Goal: Transaction & Acquisition: Book appointment/travel/reservation

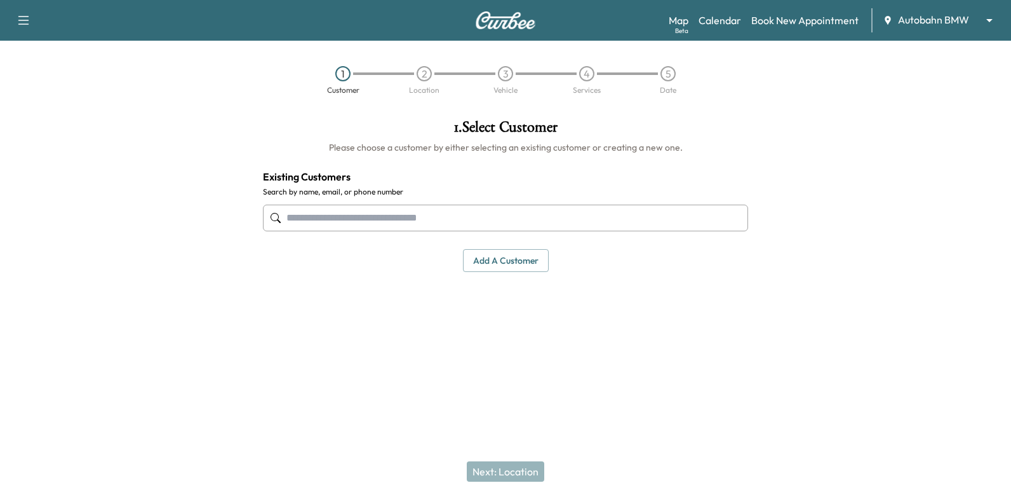
click at [461, 224] on input "text" at bounding box center [505, 217] width 485 height 27
click at [724, 8] on div "Map Beta Calendar Book New Appointment Autobahn BMW ******** ​" at bounding box center [835, 20] width 332 height 24
click at [723, 20] on link "Calendar" at bounding box center [719, 20] width 43 height 15
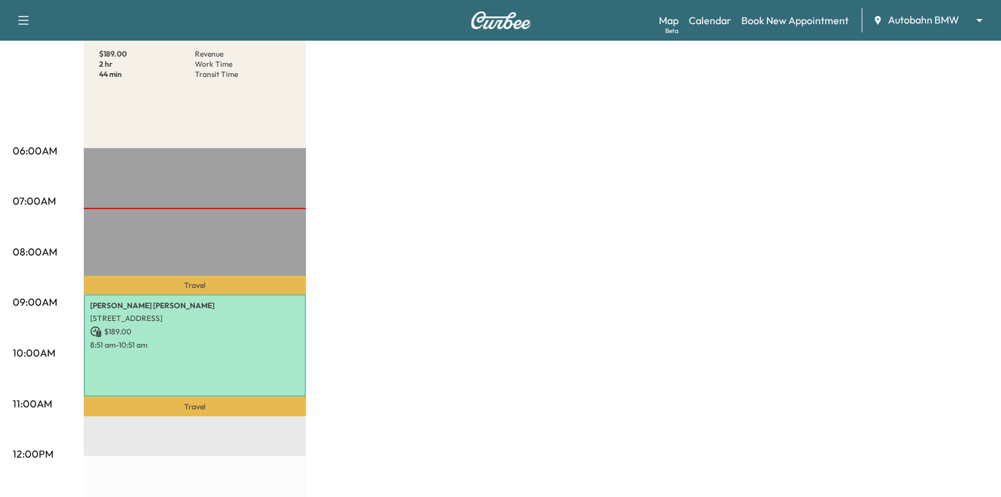
scroll to position [63, 0]
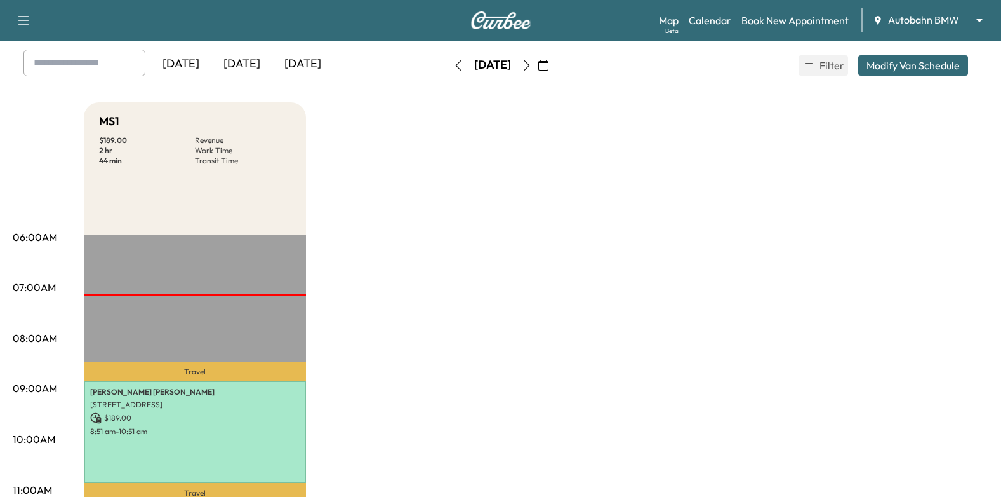
click at [837, 22] on link "Book New Appointment" at bounding box center [795, 20] width 107 height 15
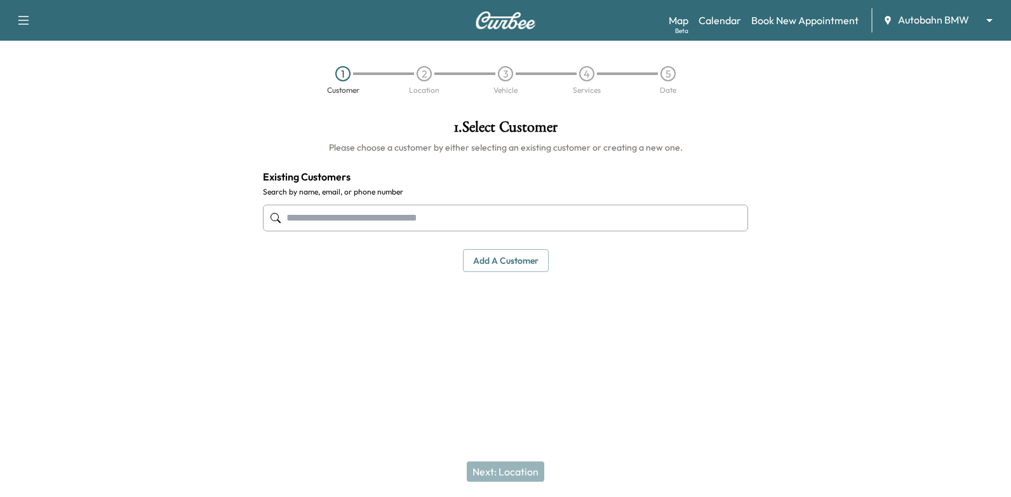
click at [537, 221] on input "text" at bounding box center [505, 217] width 485 height 27
click at [528, 229] on input "text" at bounding box center [505, 217] width 485 height 27
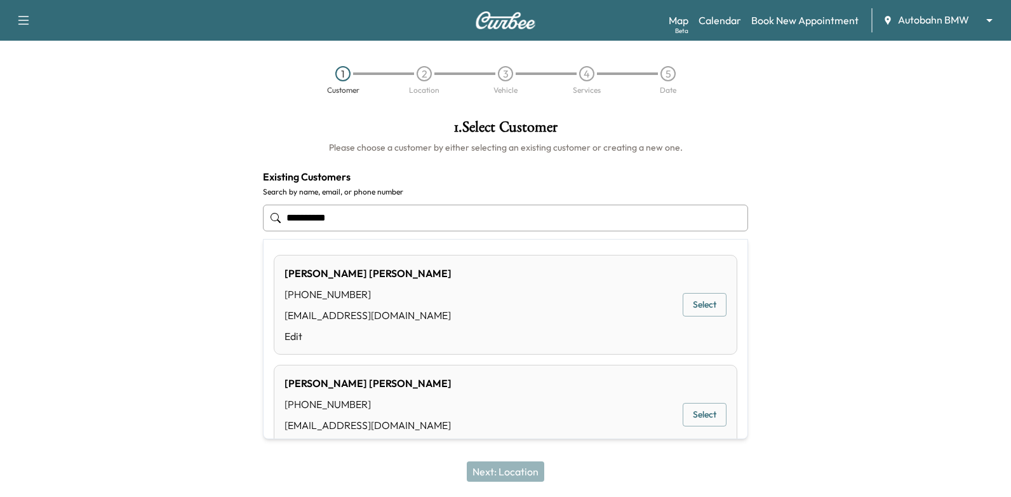
click at [698, 309] on button "Select" at bounding box center [705, 304] width 44 height 23
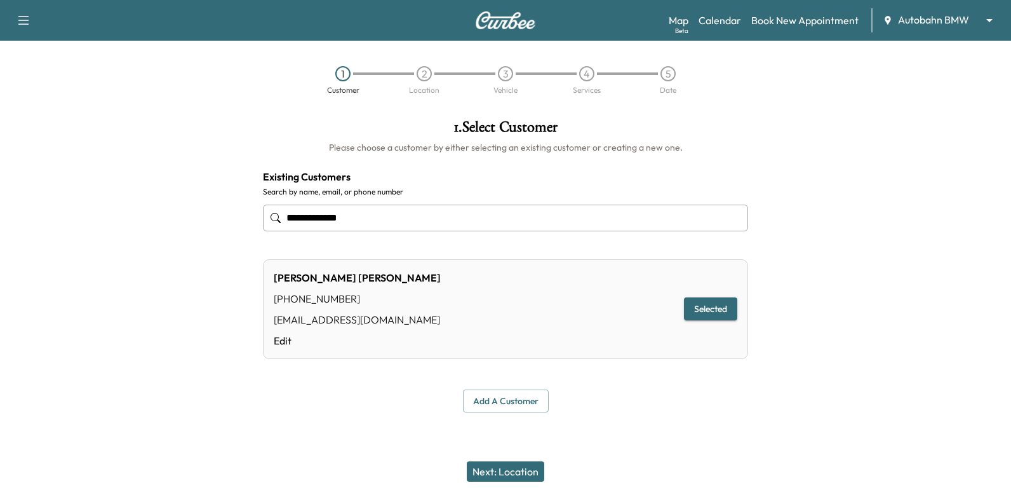
type input "**********"
click at [514, 464] on button "Next: Location" at bounding box center [505, 471] width 77 height 20
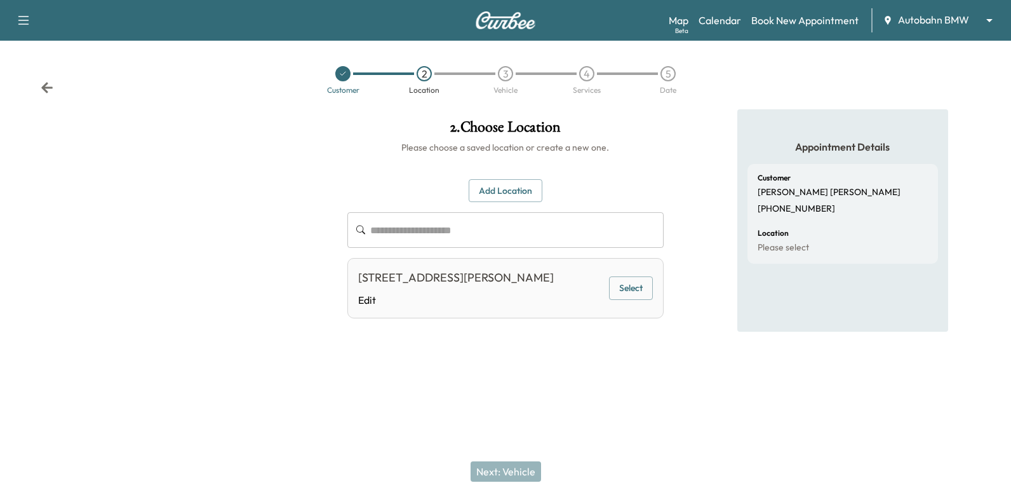
click at [634, 287] on button "Select" at bounding box center [631, 287] width 44 height 23
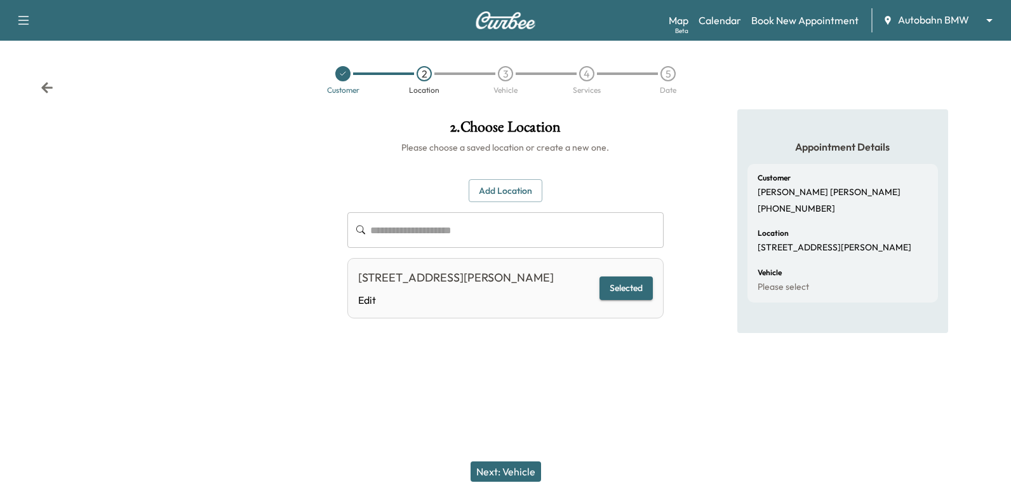
click at [496, 471] on button "Next: Vehicle" at bounding box center [506, 471] width 70 height 20
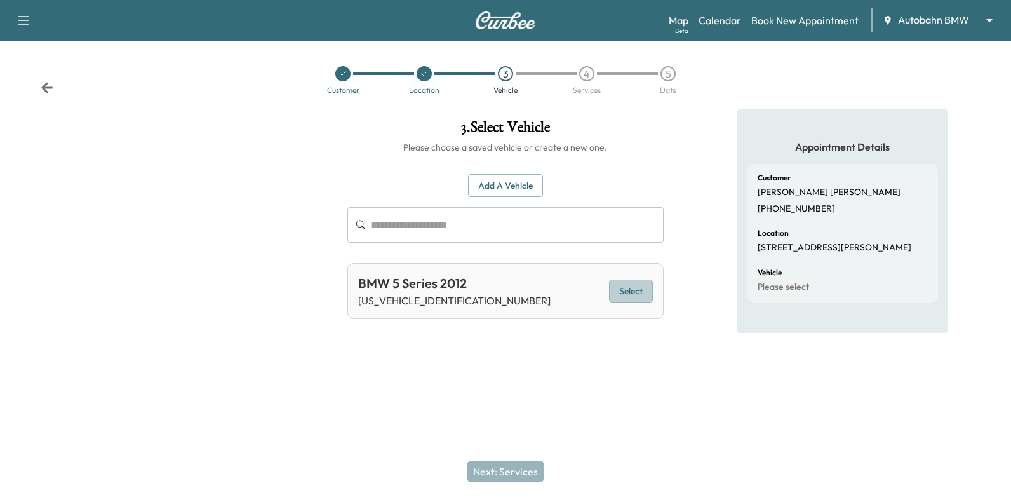
click at [632, 291] on button "Select" at bounding box center [631, 290] width 44 height 23
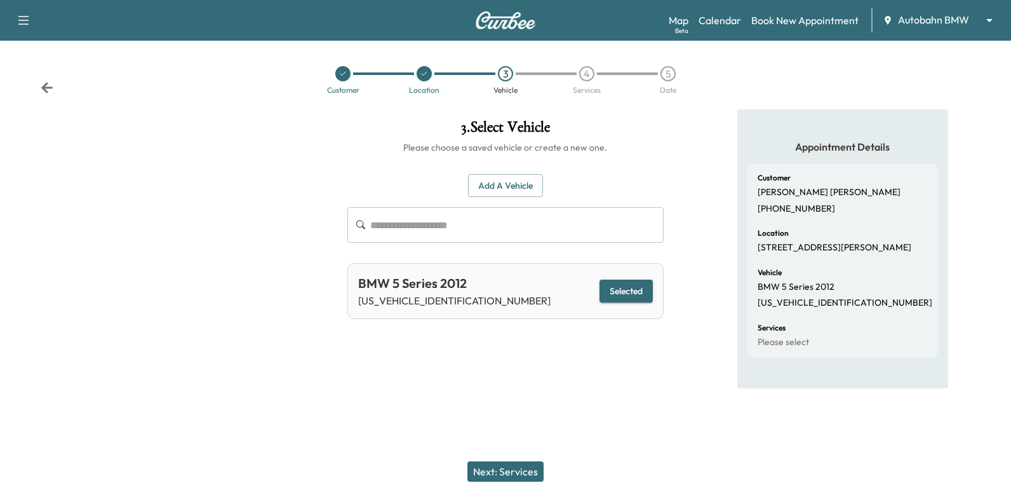
click at [502, 470] on button "Next: Services" at bounding box center [505, 471] width 76 height 20
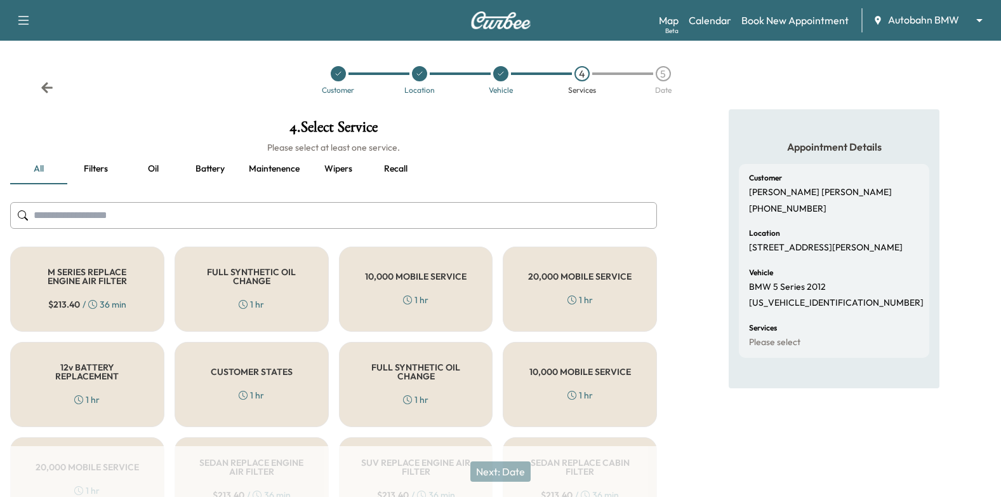
click at [267, 269] on h5 "FULL SYNTHETIC OIL CHANGE" at bounding box center [252, 276] width 112 height 18
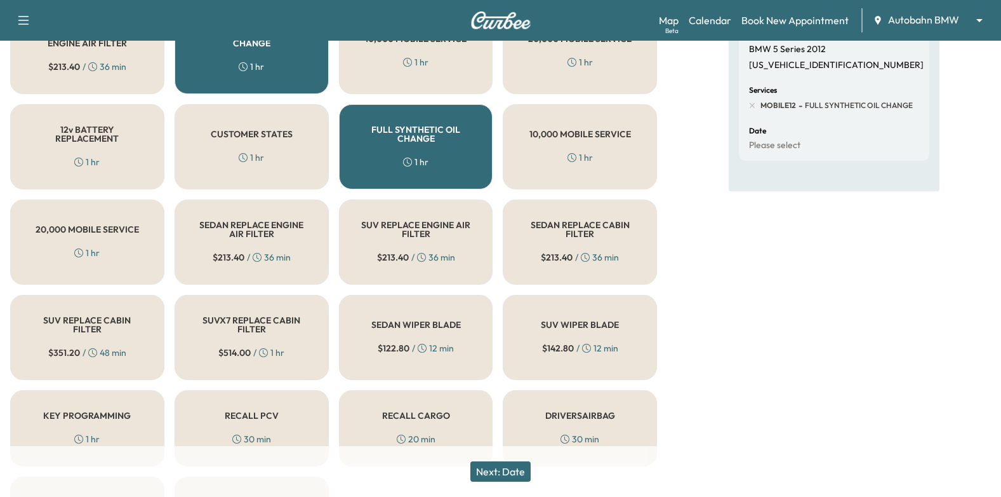
scroll to position [217, 0]
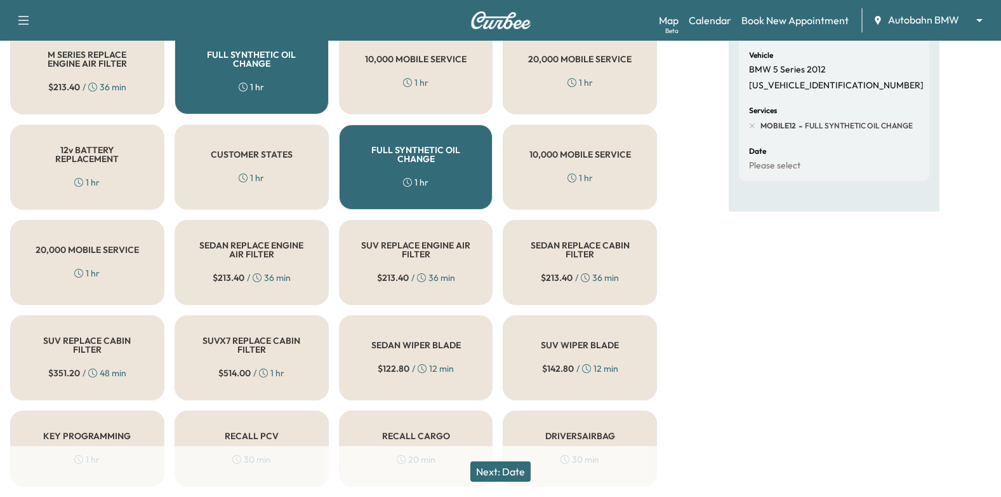
click at [83, 162] on h5 "12v BATTERY REPLACEMENT" at bounding box center [87, 154] width 112 height 18
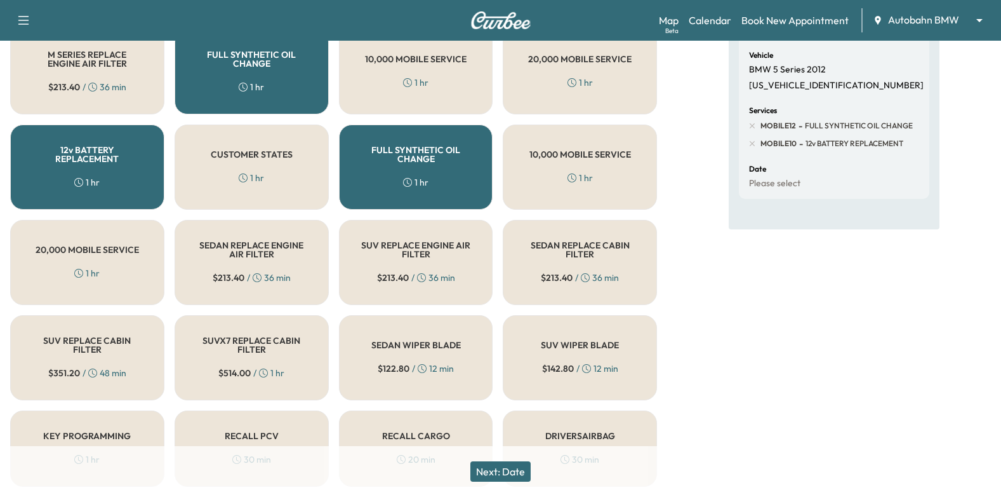
click at [521, 469] on button "Next: Date" at bounding box center [501, 471] width 60 height 20
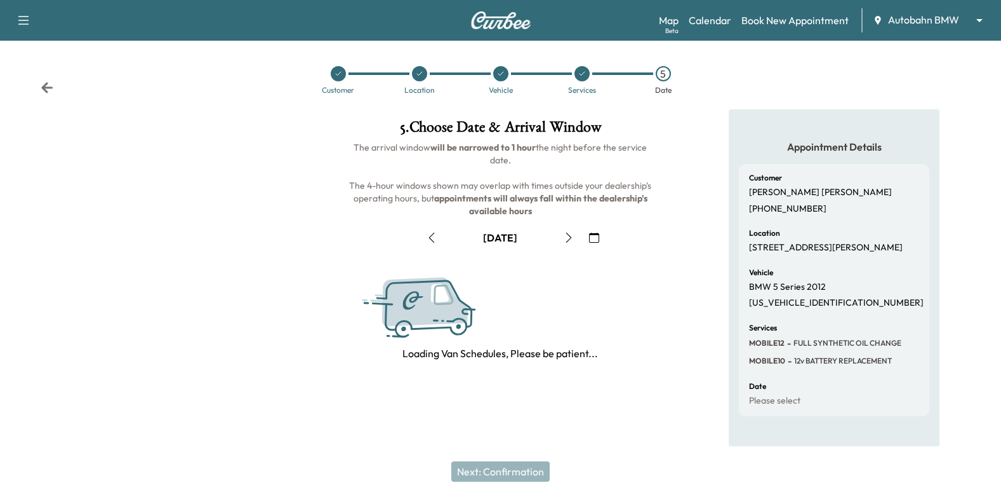
scroll to position [0, 0]
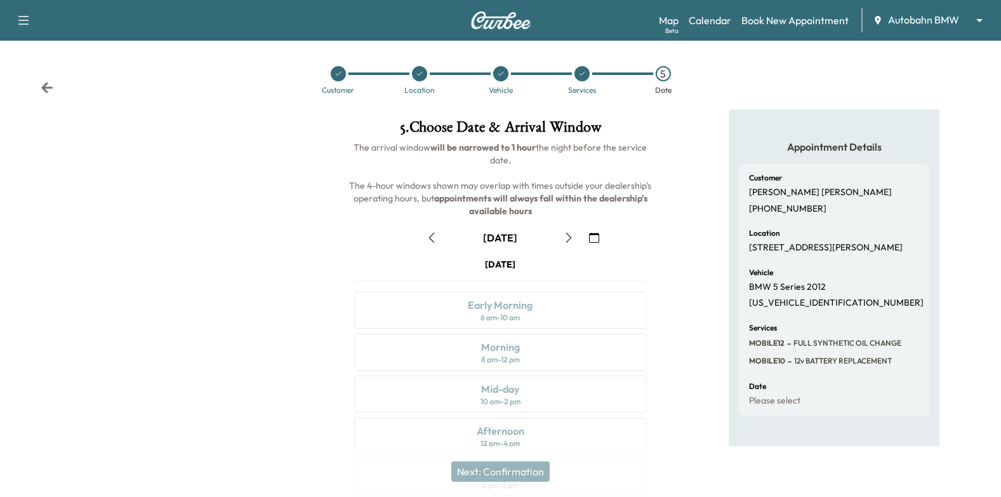
click at [428, 243] on button "button" at bounding box center [432, 237] width 22 height 20
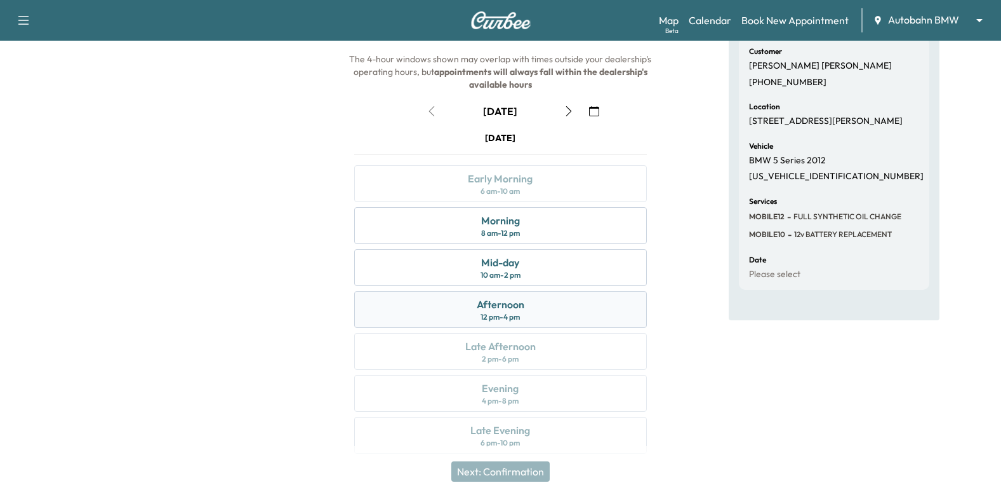
scroll to position [127, 0]
click at [586, 274] on div "Mid-day 10 am - 2 pm" at bounding box center [500, 266] width 293 height 37
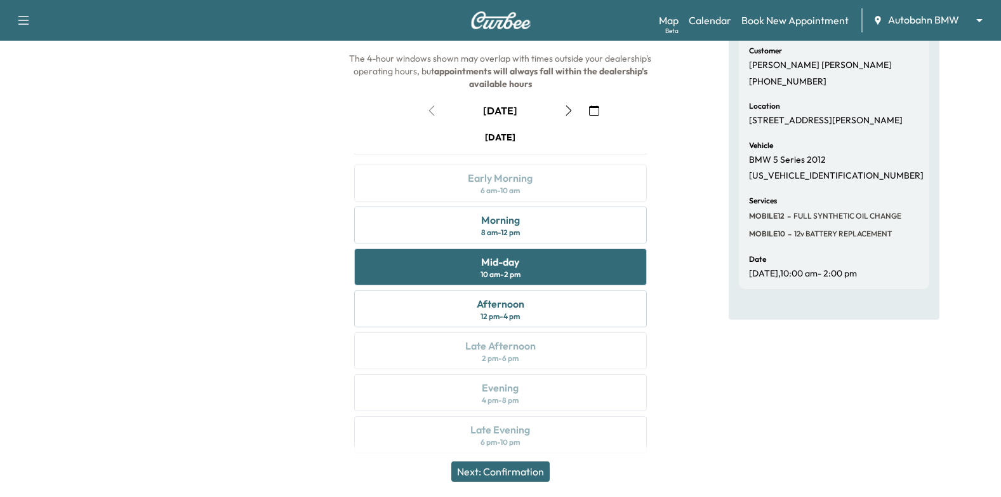
click at [505, 469] on button "Next: Confirmation" at bounding box center [500, 471] width 98 height 20
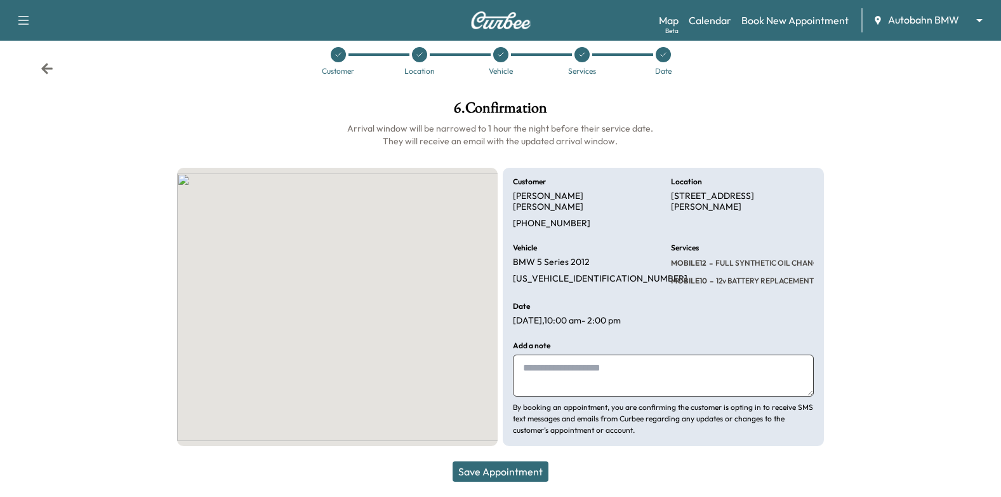
scroll to position [8, 0]
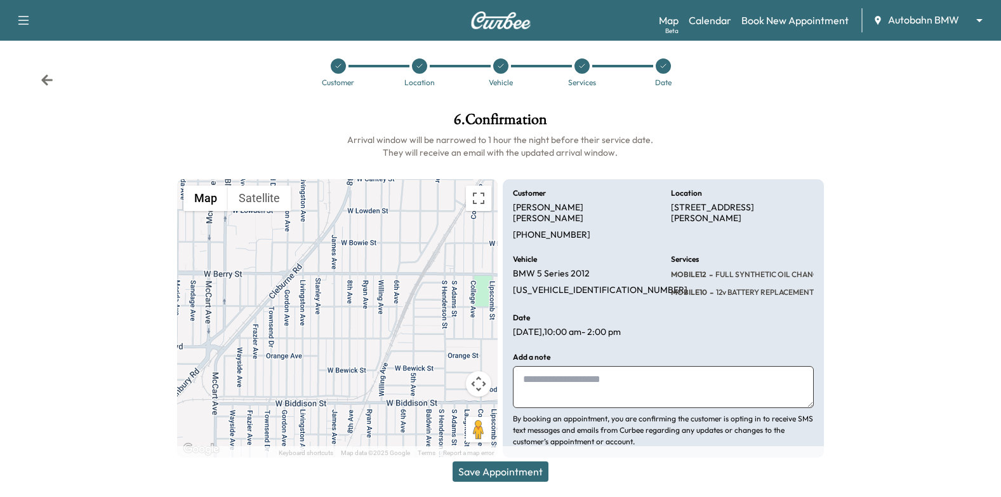
click at [637, 366] on textarea at bounding box center [663, 387] width 301 height 42
click at [580, 390] on textarea "**********" at bounding box center [663, 387] width 301 height 42
type textarea "**********"
click at [496, 471] on button "Save Appointment" at bounding box center [501, 471] width 96 height 20
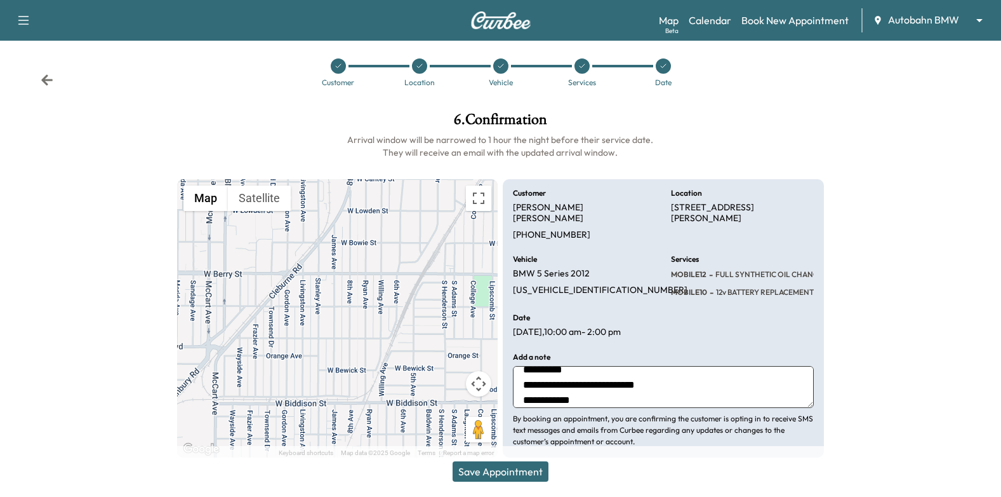
click at [418, 68] on icon at bounding box center [419, 66] width 5 height 4
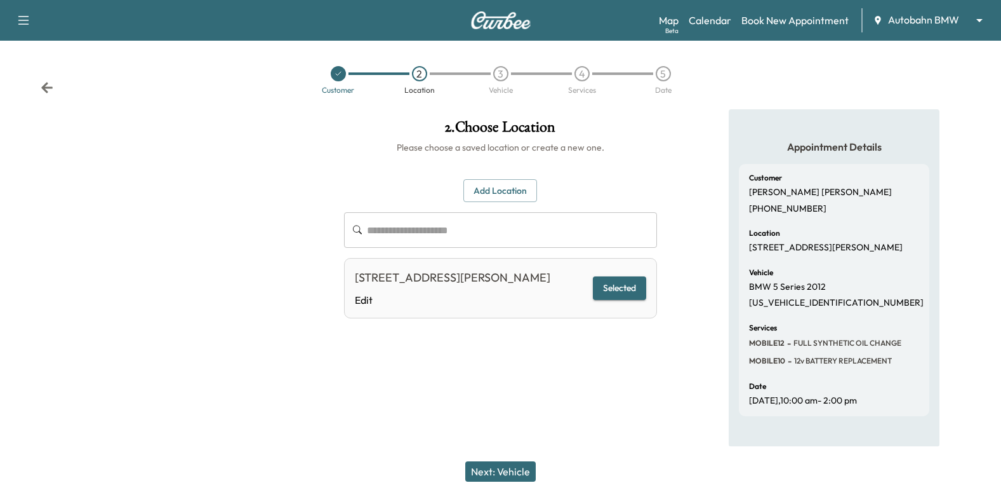
scroll to position [0, 0]
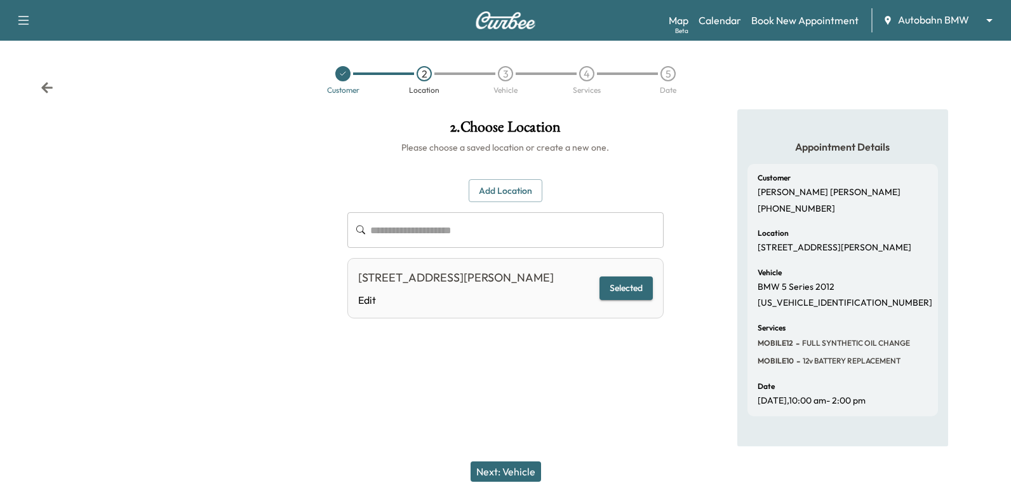
click at [495, 197] on button "Add Location" at bounding box center [506, 190] width 74 height 23
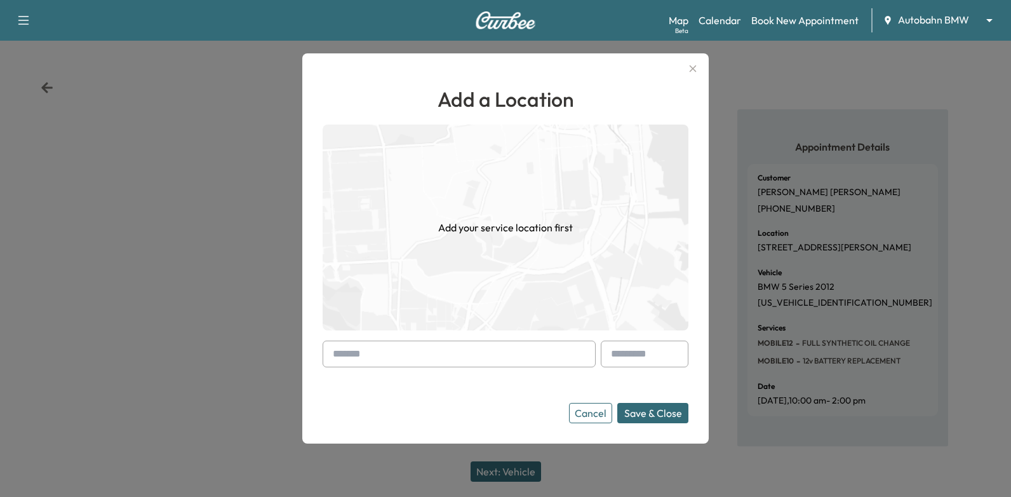
click at [528, 342] on input "text" at bounding box center [459, 353] width 273 height 27
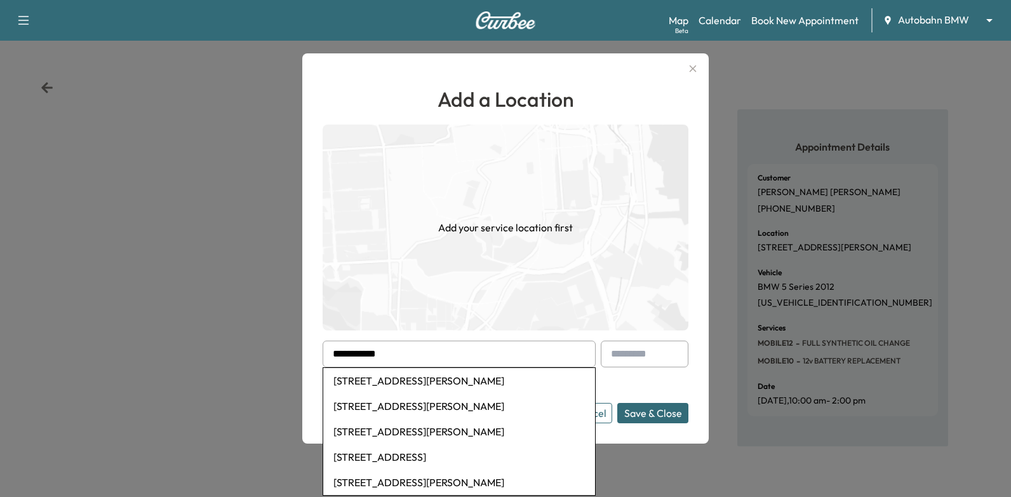
click at [474, 391] on li "[STREET_ADDRESS][PERSON_NAME]" at bounding box center [459, 380] width 272 height 25
type input "**********"
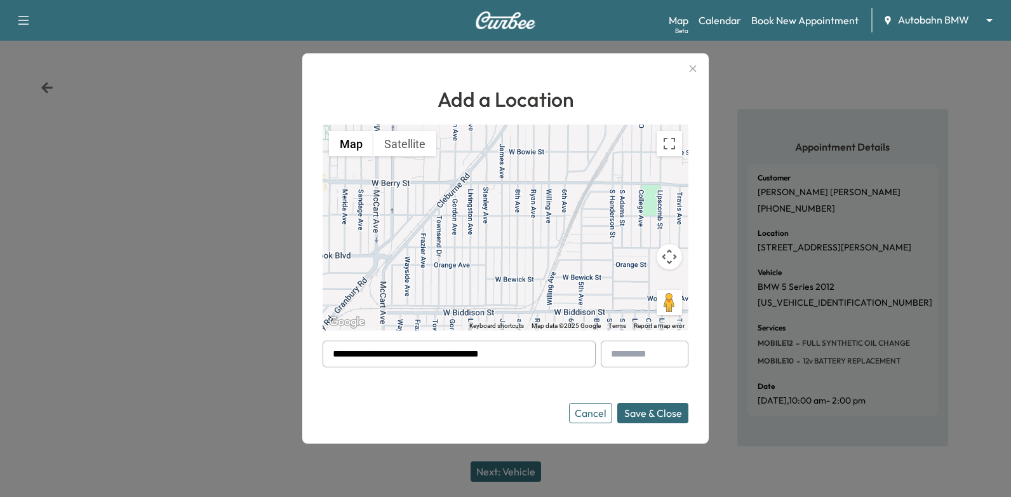
click at [476, 390] on form "**********" at bounding box center [506, 381] width 366 height 83
click at [636, 420] on button "Save & Close" at bounding box center [652, 413] width 71 height 20
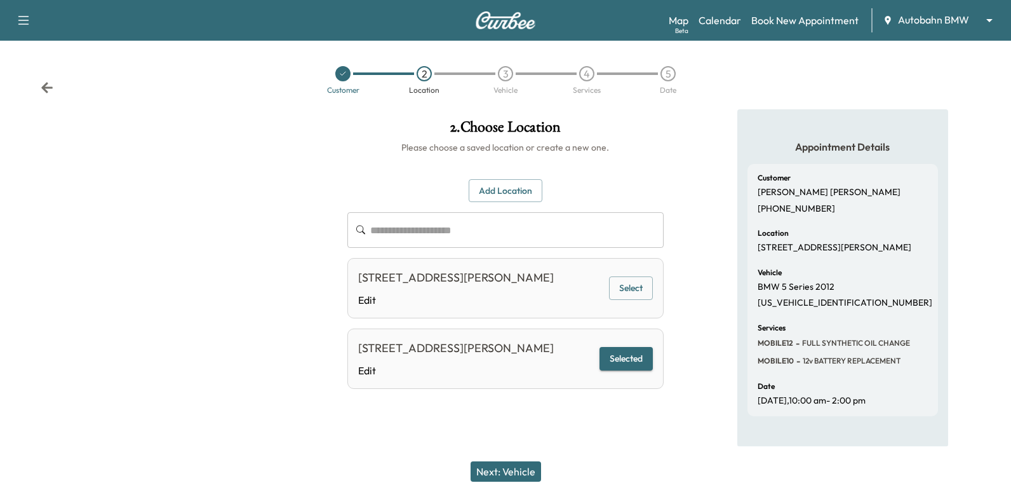
click at [520, 470] on button "Next: Vehicle" at bounding box center [506, 471] width 70 height 20
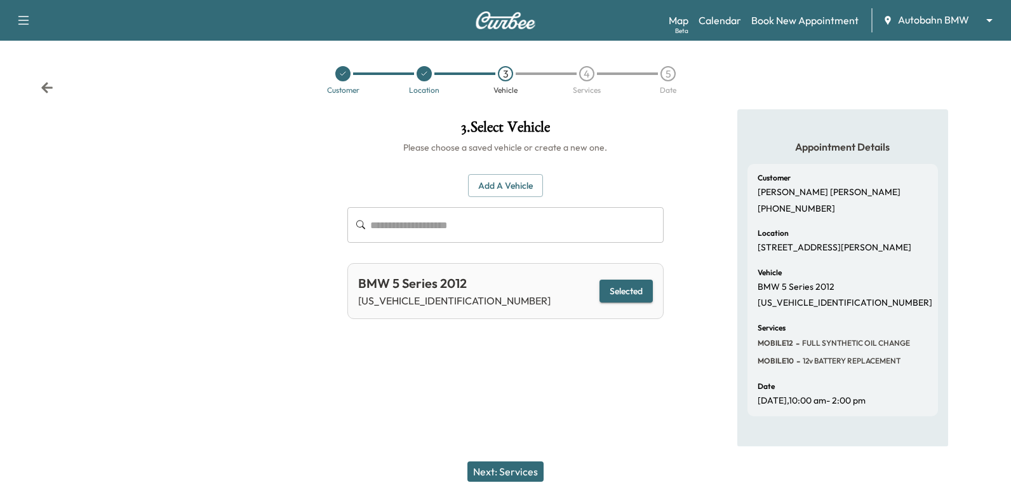
click at [500, 468] on button "Next: Services" at bounding box center [505, 471] width 76 height 20
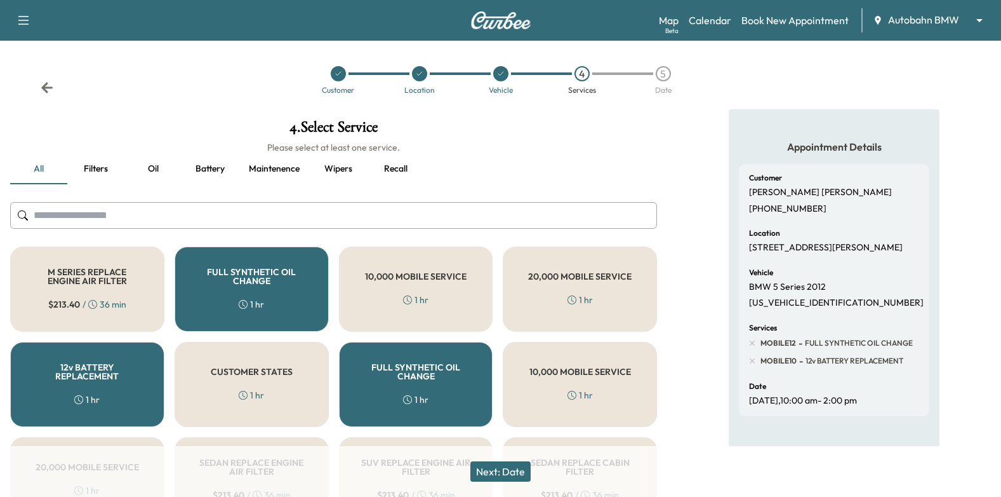
click at [502, 469] on button "Next: Date" at bounding box center [501, 471] width 60 height 20
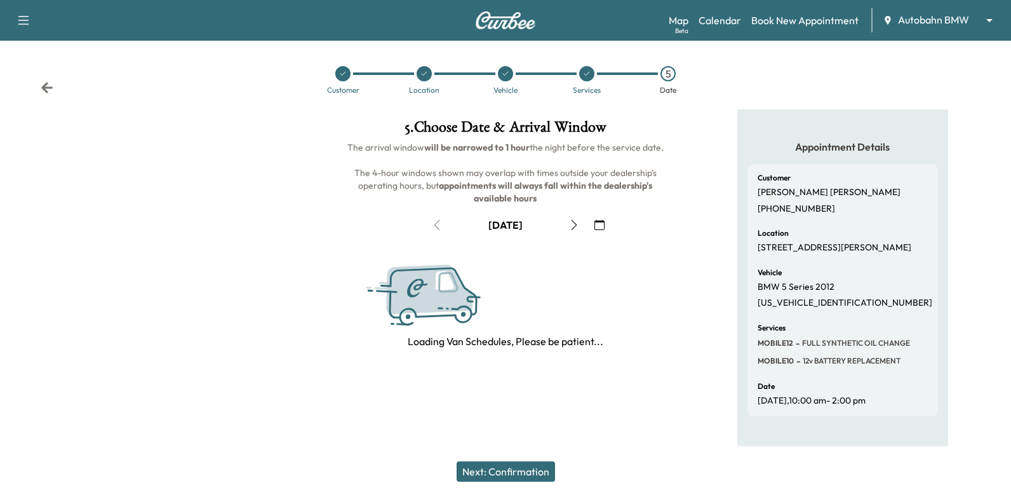
click at [493, 458] on div "Next: Confirmation" at bounding box center [505, 471] width 1011 height 51
click at [493, 471] on button "Next: Confirmation" at bounding box center [506, 471] width 98 height 20
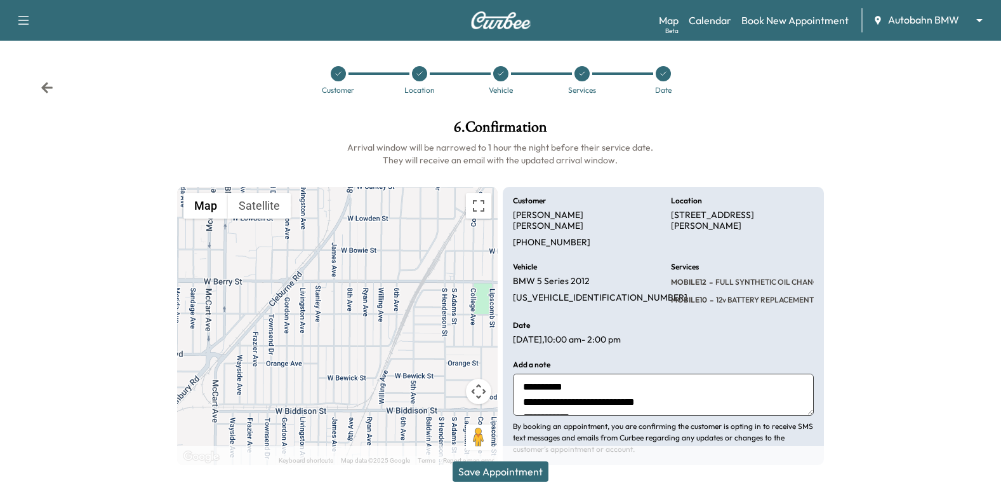
click at [523, 475] on button "Save Appointment" at bounding box center [501, 471] width 96 height 20
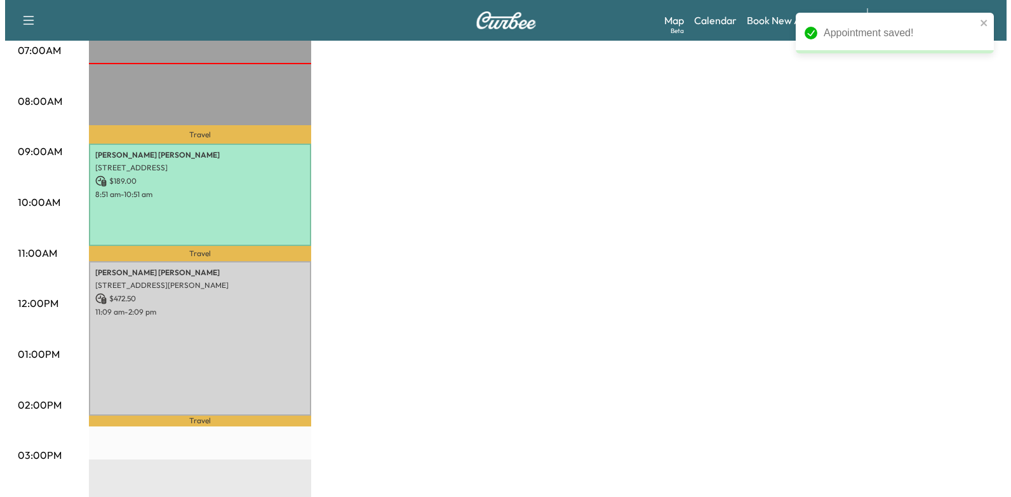
scroll to position [381, 0]
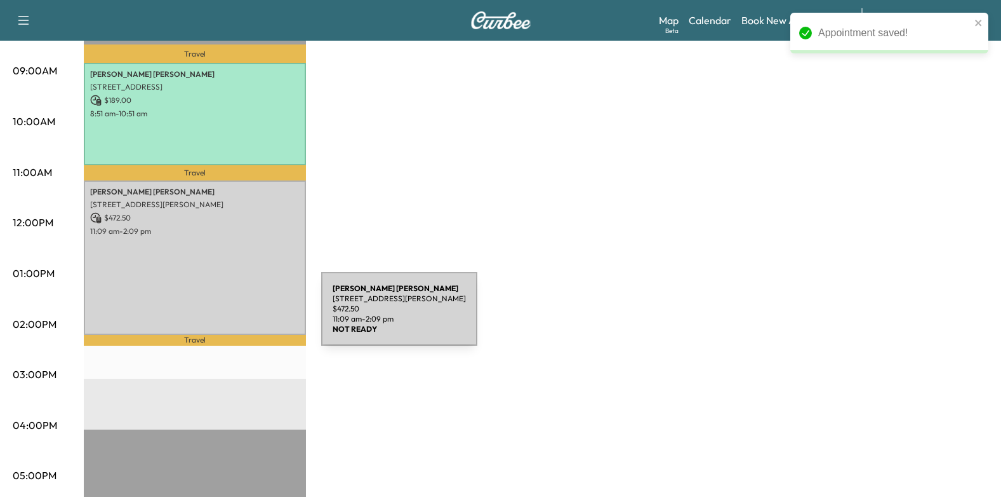
click at [224, 253] on div "[PERSON_NAME] [STREET_ADDRESS][PERSON_NAME] $ 472.50 11:09 am - 2:09 pm" at bounding box center [195, 257] width 222 height 154
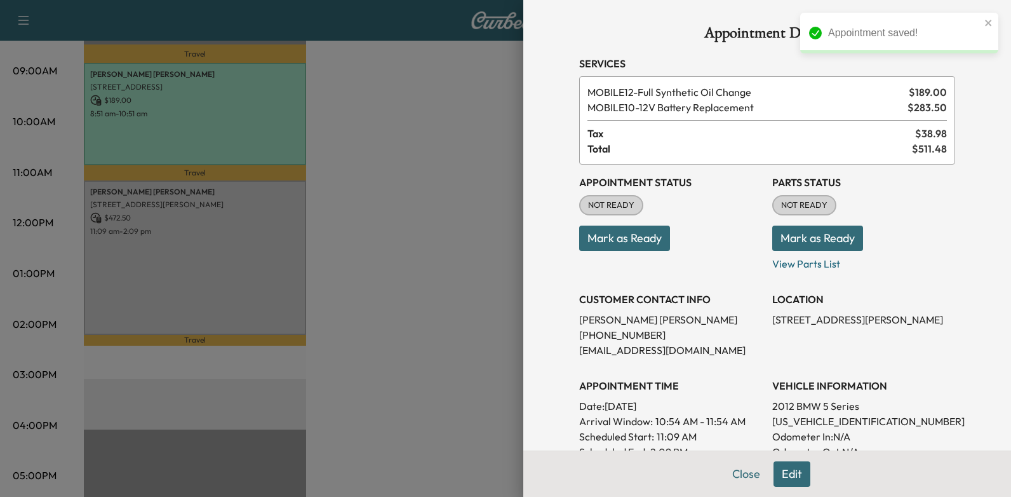
click at [610, 234] on button "Mark as Ready" at bounding box center [624, 237] width 91 height 25
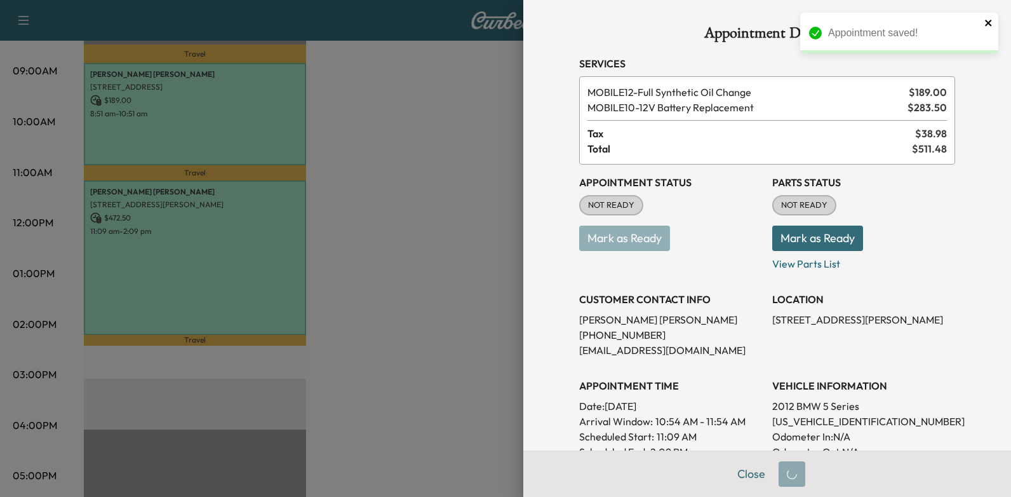
click at [988, 22] on icon "close" at bounding box center [988, 23] width 6 height 6
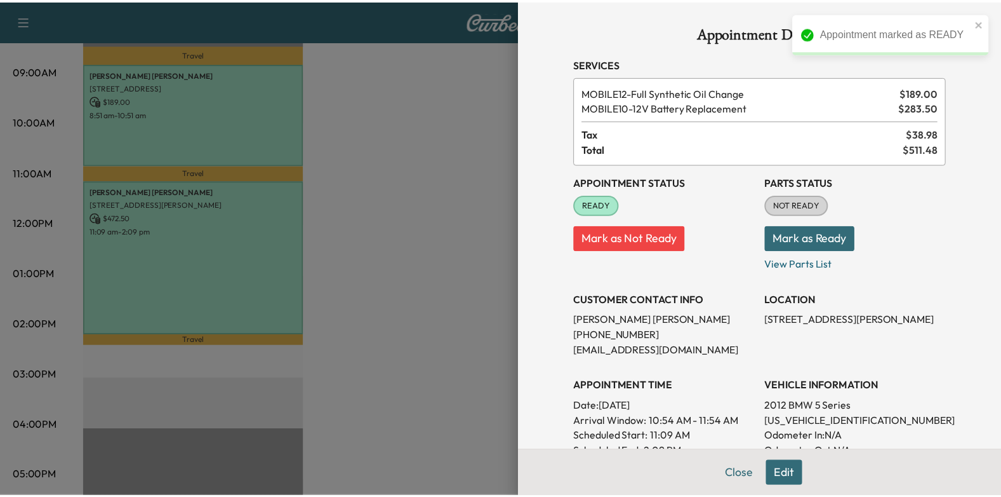
scroll to position [63, 0]
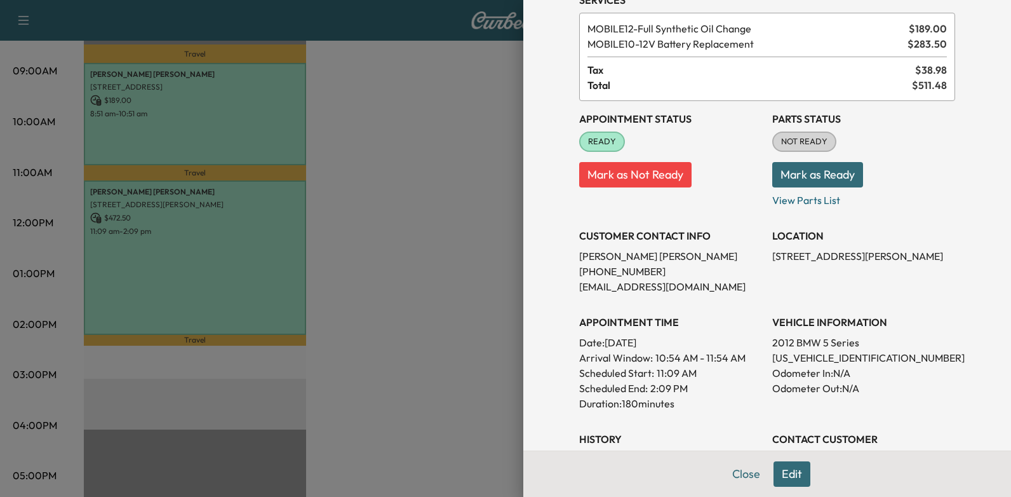
click at [382, 255] on div at bounding box center [505, 248] width 1011 height 497
